Goal: Information Seeking & Learning: Learn about a topic

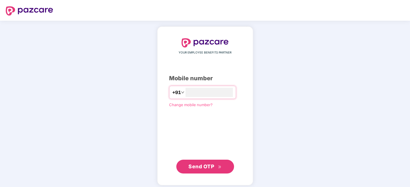
type input "**********"
click at [201, 169] on span "Send OTP" at bounding box center [204, 166] width 33 height 8
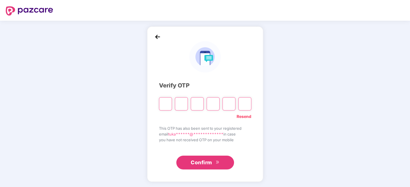
type input "*"
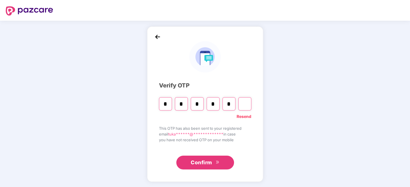
type input "*"
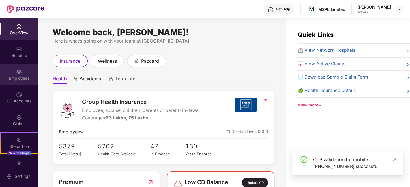
click at [22, 72] on div "Employees" at bounding box center [19, 75] width 38 height 22
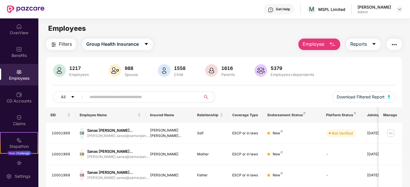
click at [123, 96] on input "text" at bounding box center [140, 97] width 103 height 9
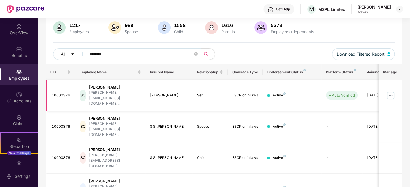
scroll to position [61, 0]
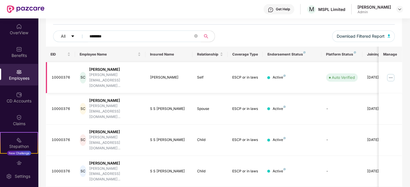
type input "********"
click at [390, 73] on img at bounding box center [390, 77] width 9 height 9
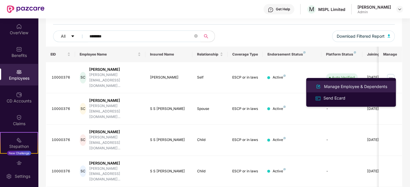
click at [342, 88] on div "Manage Employee & Dependents" at bounding box center [355, 87] width 65 height 6
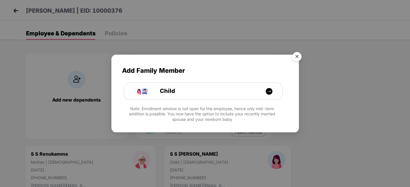
click at [300, 56] on img "Close" at bounding box center [297, 58] width 16 height 16
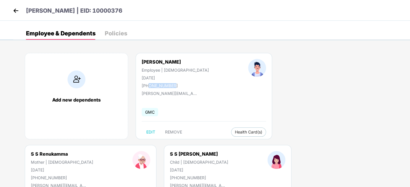
drag, startPoint x: 150, startPoint y: 86, endPoint x: 180, endPoint y: 84, distance: 30.6
click at [180, 84] on div "[PHONE_NUMBER]" at bounding box center [175, 85] width 67 height 5
click at [17, 12] on img at bounding box center [16, 10] width 9 height 9
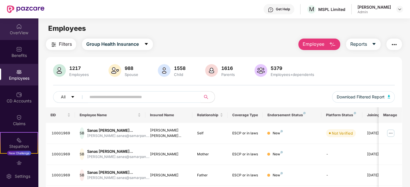
click at [12, 32] on div "OverView" at bounding box center [19, 33] width 38 height 6
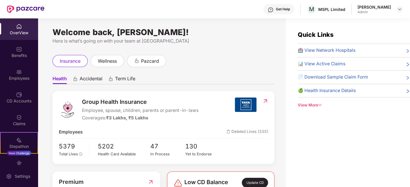
click at [327, 50] on span "🏥 View Network Hospitals" at bounding box center [326, 50] width 58 height 7
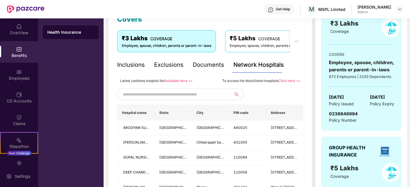
scroll to position [96, 0]
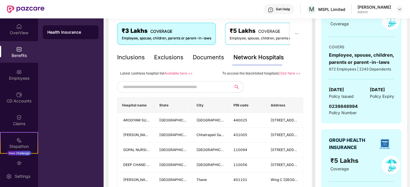
click at [131, 58] on div "Inclusions" at bounding box center [131, 57] width 28 height 9
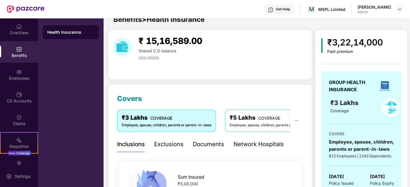
scroll to position [0, 0]
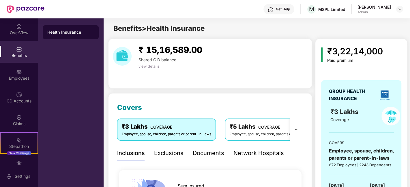
click at [244, 127] on div "₹5 Lakhs COVERAGE" at bounding box center [273, 127] width 89 height 9
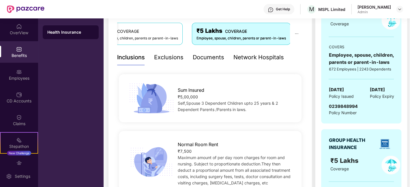
scroll to position [128, 0]
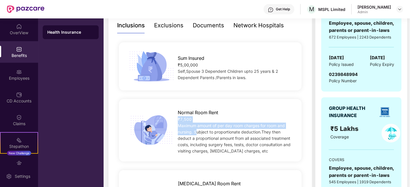
drag, startPoint x: 178, startPoint y: 119, endPoint x: 195, endPoint y: 129, distance: 20.1
click at [195, 129] on div "Normal Room Rent ₹7,500 Maximum amount of per day room charges for room and nur…" at bounding box center [235, 130] width 134 height 48
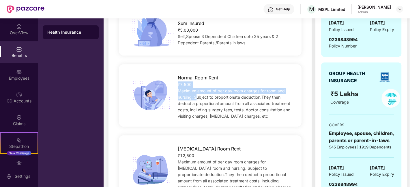
scroll to position [192, 0]
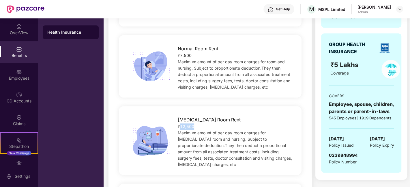
drag, startPoint x: 182, startPoint y: 127, endPoint x: 196, endPoint y: 129, distance: 14.8
click at [196, 129] on div "₹12,500" at bounding box center [236, 127] width 116 height 6
click at [221, 142] on div "Maximum amount of per day room charges for [MEDICAL_DATA] room and nursing. Sub…" at bounding box center [236, 149] width 116 height 38
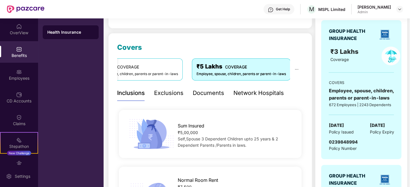
scroll to position [0, 0]
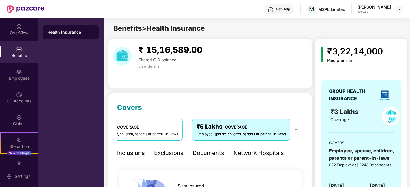
click at [54, 36] on div "Health Insurance" at bounding box center [71, 32] width 56 height 14
click at [248, 156] on div "Network Hospitals" at bounding box center [258, 153] width 50 height 9
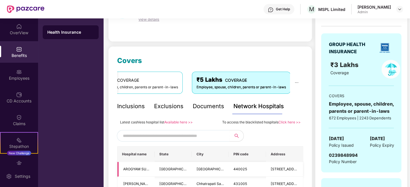
scroll to position [64, 0]
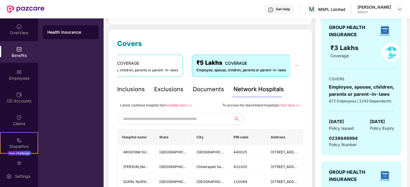
click at [156, 120] on input "text" at bounding box center [172, 119] width 99 height 9
click at [145, 115] on input "text" at bounding box center [172, 119] width 99 height 9
paste input "**********"
type input "**********"
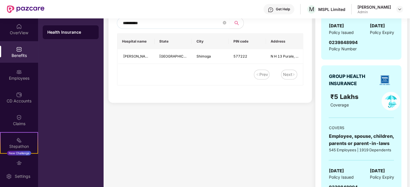
scroll to position [128, 0]
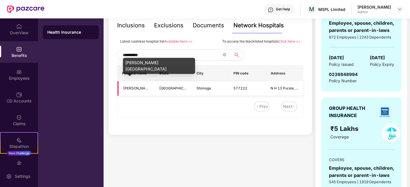
click at [137, 89] on span "[PERSON_NAME][GEOGRAPHIC_DATA]" at bounding box center [155, 88] width 65 height 4
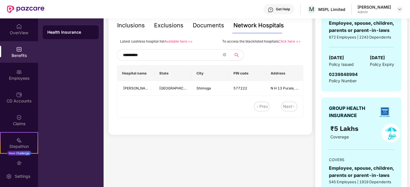
click at [288, 104] on div "Next" at bounding box center [286, 106] width 9 height 6
click at [290, 109] on div "Next" at bounding box center [286, 106] width 9 height 6
click at [274, 108] on div "Prev Next" at bounding box center [207, 107] width 180 height 10
click at [266, 106] on div "Prev" at bounding box center [263, 106] width 9 height 6
click at [182, 88] on td "[GEOGRAPHIC_DATA]" at bounding box center [173, 88] width 37 height 15
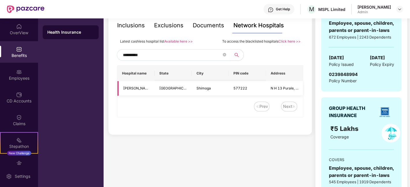
click at [155, 87] on td "[GEOGRAPHIC_DATA]" at bounding box center [173, 88] width 37 height 15
click at [8, 54] on div "Benefits" at bounding box center [19, 56] width 38 height 6
click at [22, 123] on div "Claims" at bounding box center [19, 124] width 38 height 6
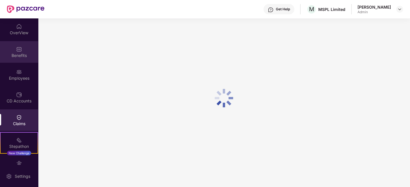
click at [18, 56] on div "Benefits" at bounding box center [19, 56] width 38 height 6
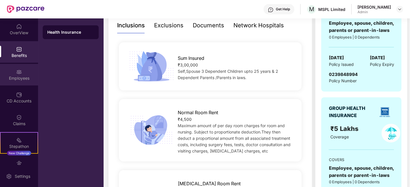
click at [10, 74] on div "Employees" at bounding box center [19, 75] width 38 height 22
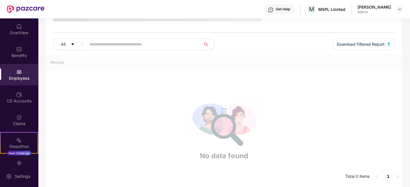
scroll to position [56, 0]
click at [9, 50] on div "Benefits" at bounding box center [19, 52] width 38 height 22
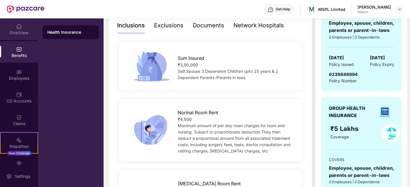
click at [19, 33] on div "OverView" at bounding box center [19, 33] width 38 height 6
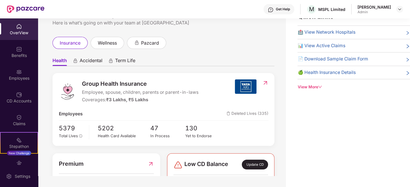
scroll to position [0, 0]
